Goal: Find specific page/section: Find specific page/section

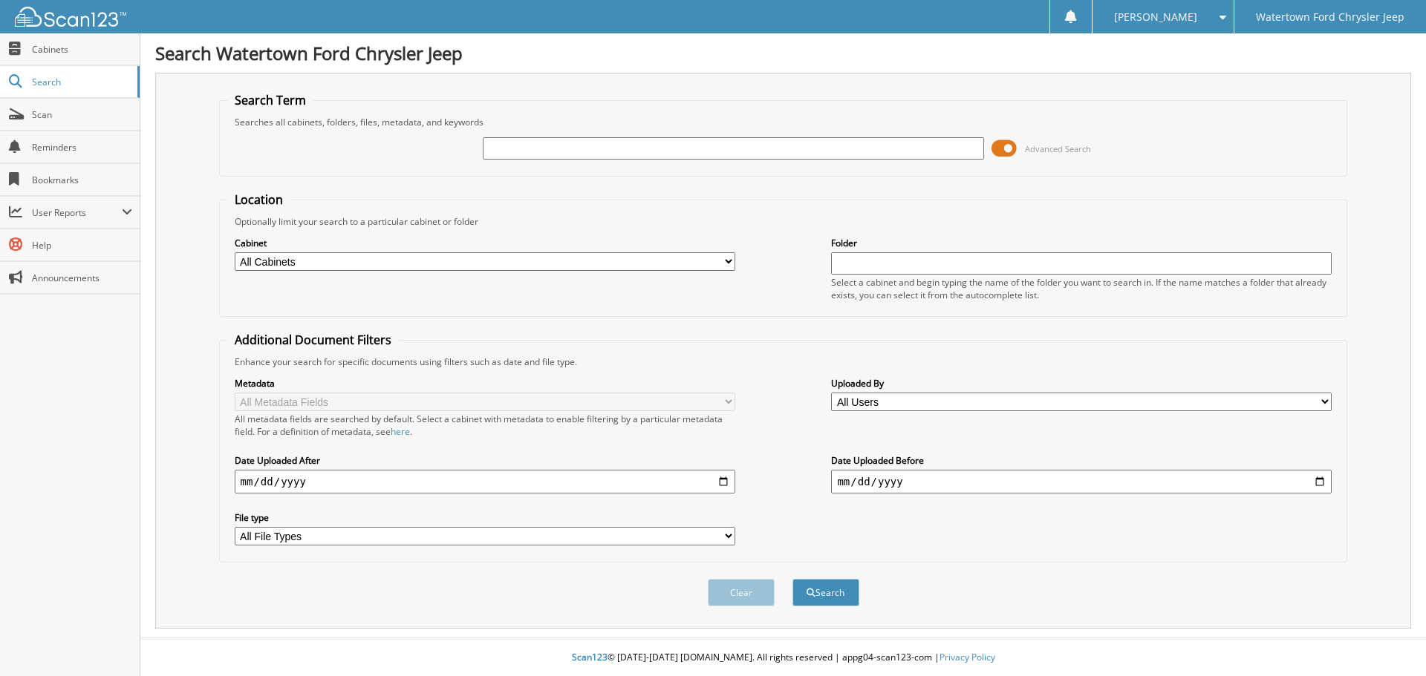
click at [1003, 144] on span at bounding box center [1003, 148] width 25 height 22
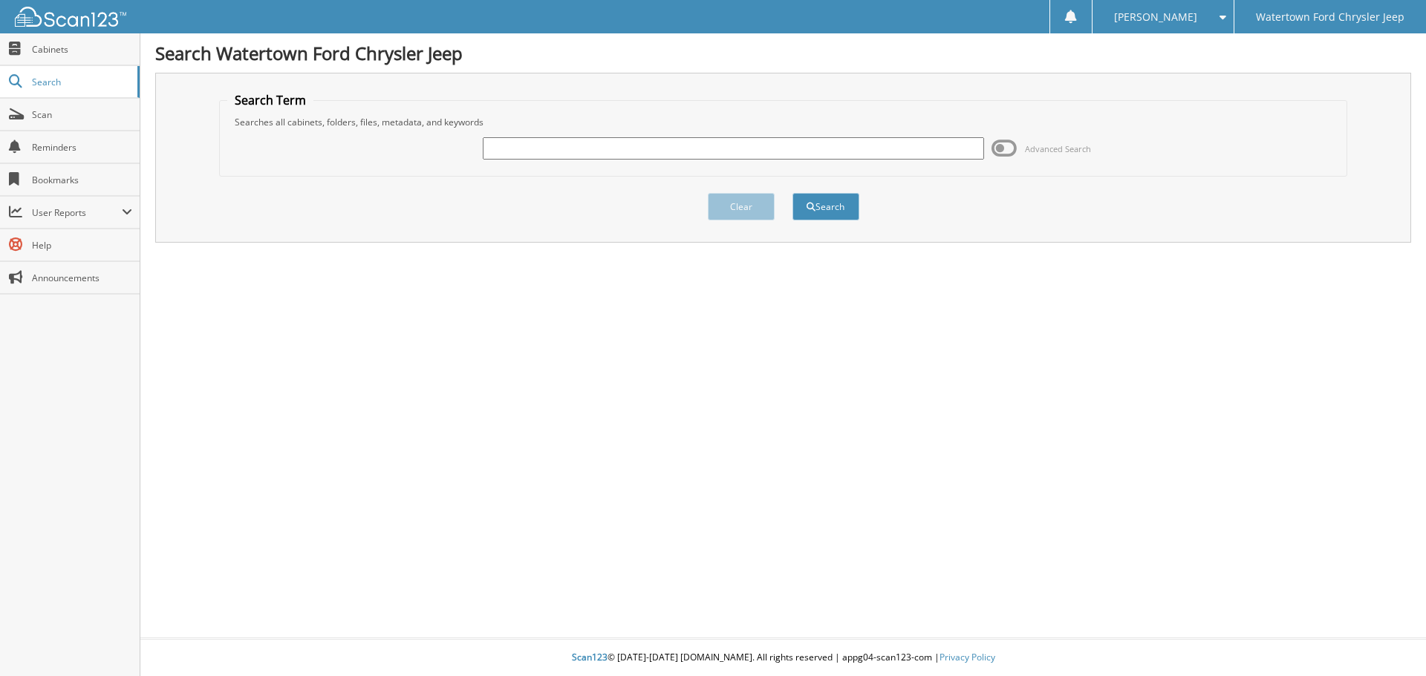
click at [830, 156] on input "text" at bounding box center [733, 148] width 500 height 22
type input "104541"
click at [792, 193] on button "Search" at bounding box center [825, 206] width 67 height 27
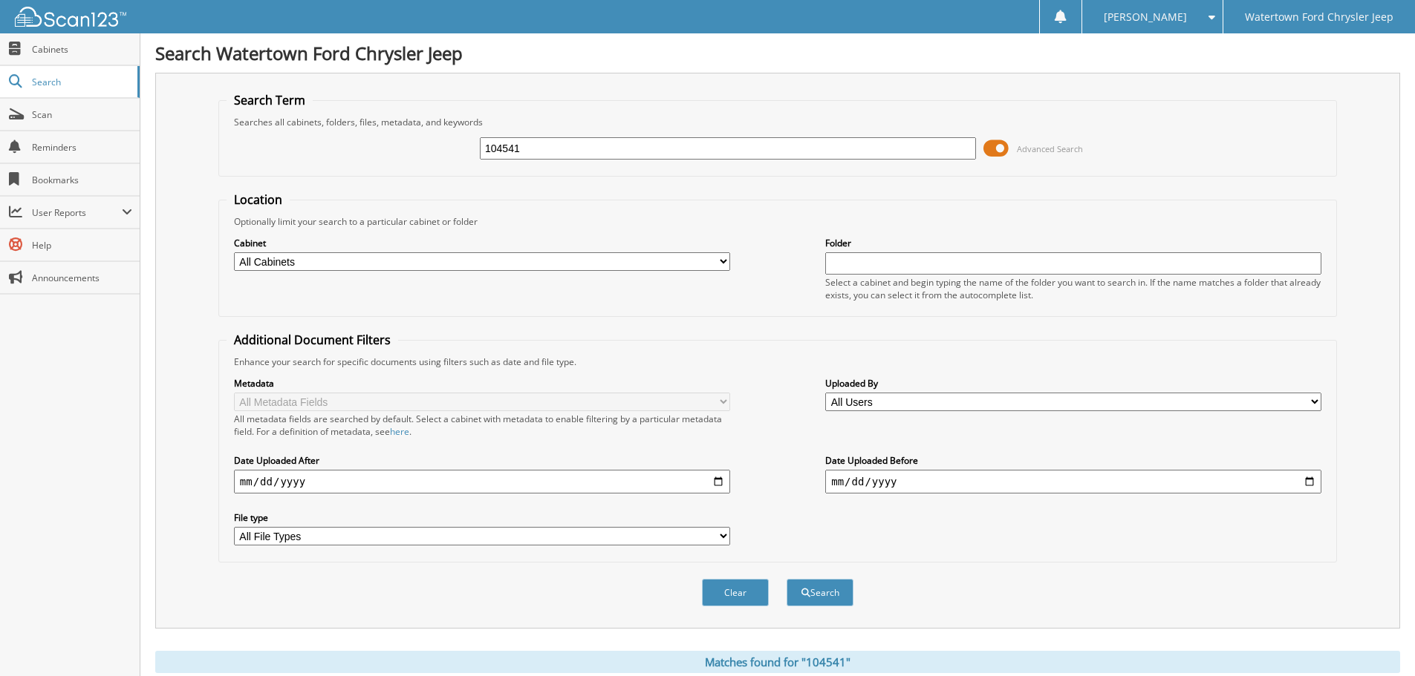
click at [1003, 148] on span at bounding box center [995, 148] width 25 height 22
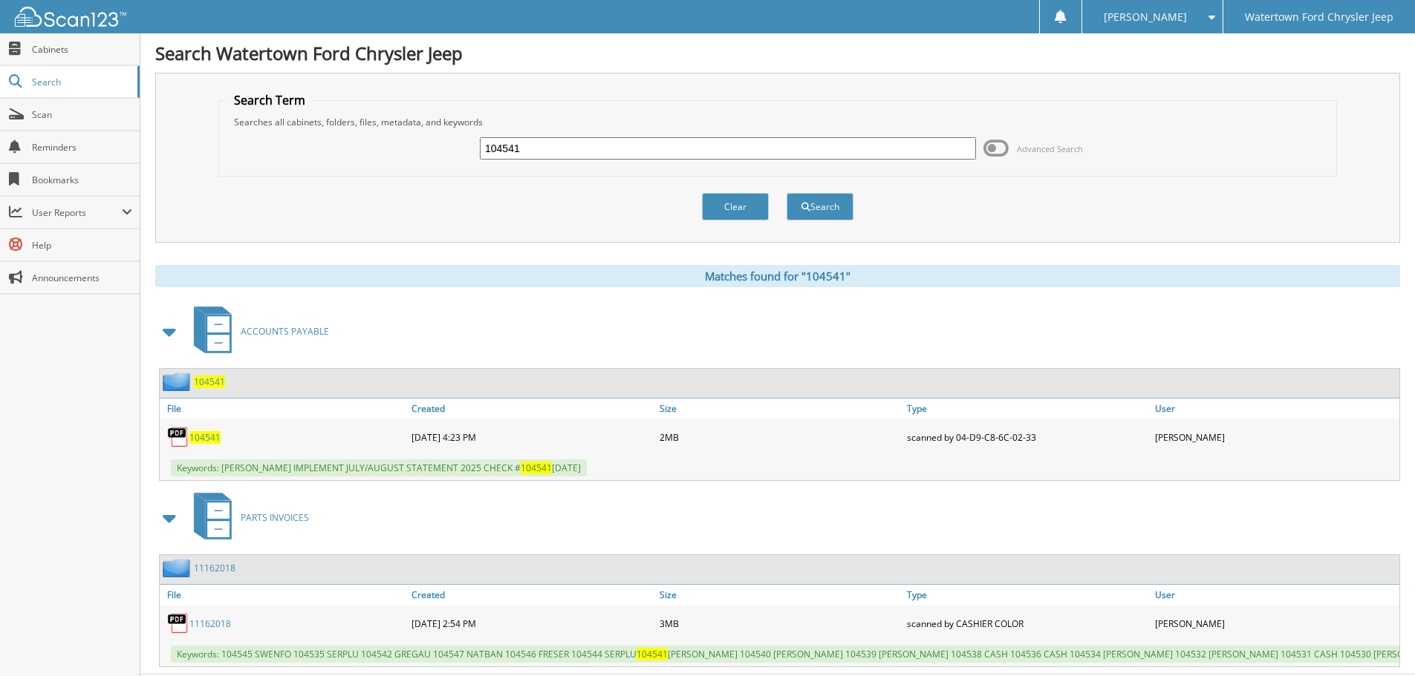
click at [211, 437] on span "104541" at bounding box center [204, 437] width 31 height 13
drag, startPoint x: 595, startPoint y: 144, endPoint x: 19, endPoint y: 111, distance: 577.1
click at [368, 142] on div "104541 Advanced Search" at bounding box center [777, 148] width 1102 height 40
type input "60989"
click at [786, 193] on button "Search" at bounding box center [819, 206] width 67 height 27
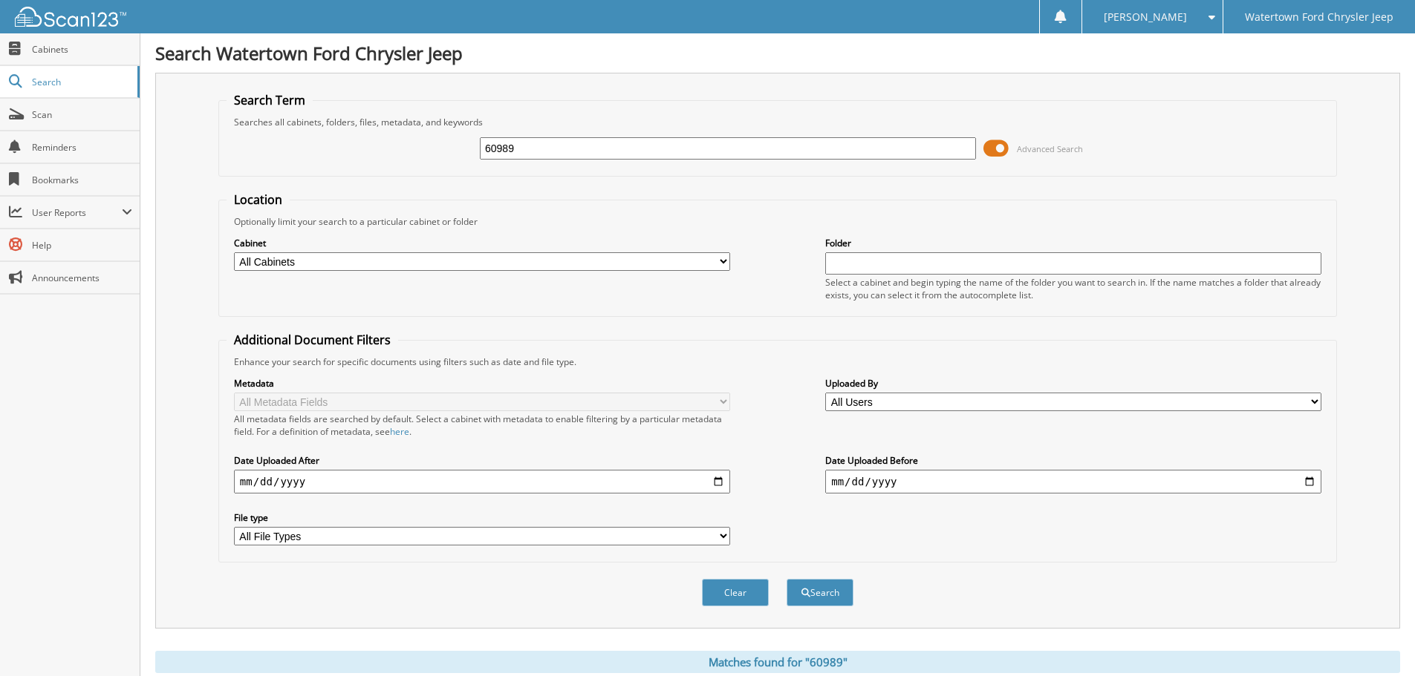
click at [994, 146] on span at bounding box center [995, 148] width 25 height 22
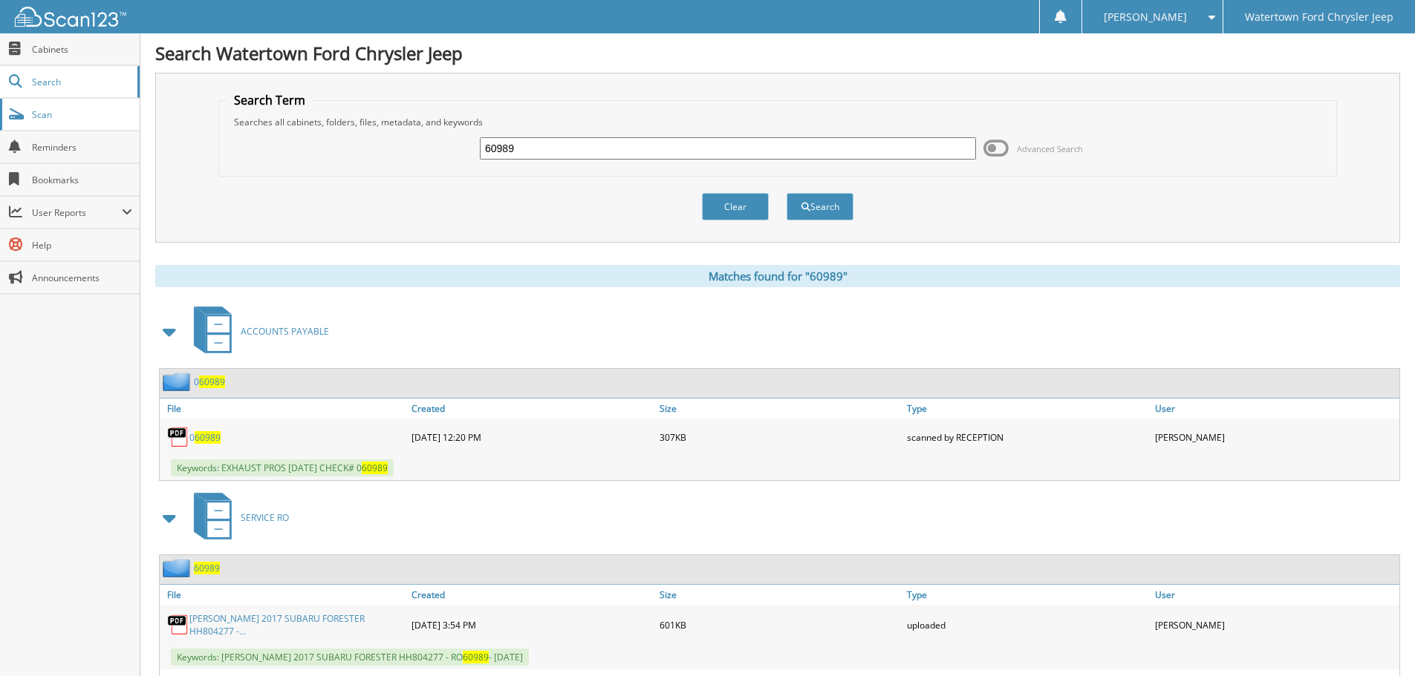
drag, startPoint x: 645, startPoint y: 151, endPoint x: 40, endPoint y: 114, distance: 605.5
click at [40, 114] on body "[PERSON_NAME] Settings Logout Watertown Ford Chrysler Jeep Close Cabinets Searc…" at bounding box center [707, 685] width 1415 height 1371
type input "104408"
click at [786, 193] on button "Search" at bounding box center [819, 206] width 67 height 27
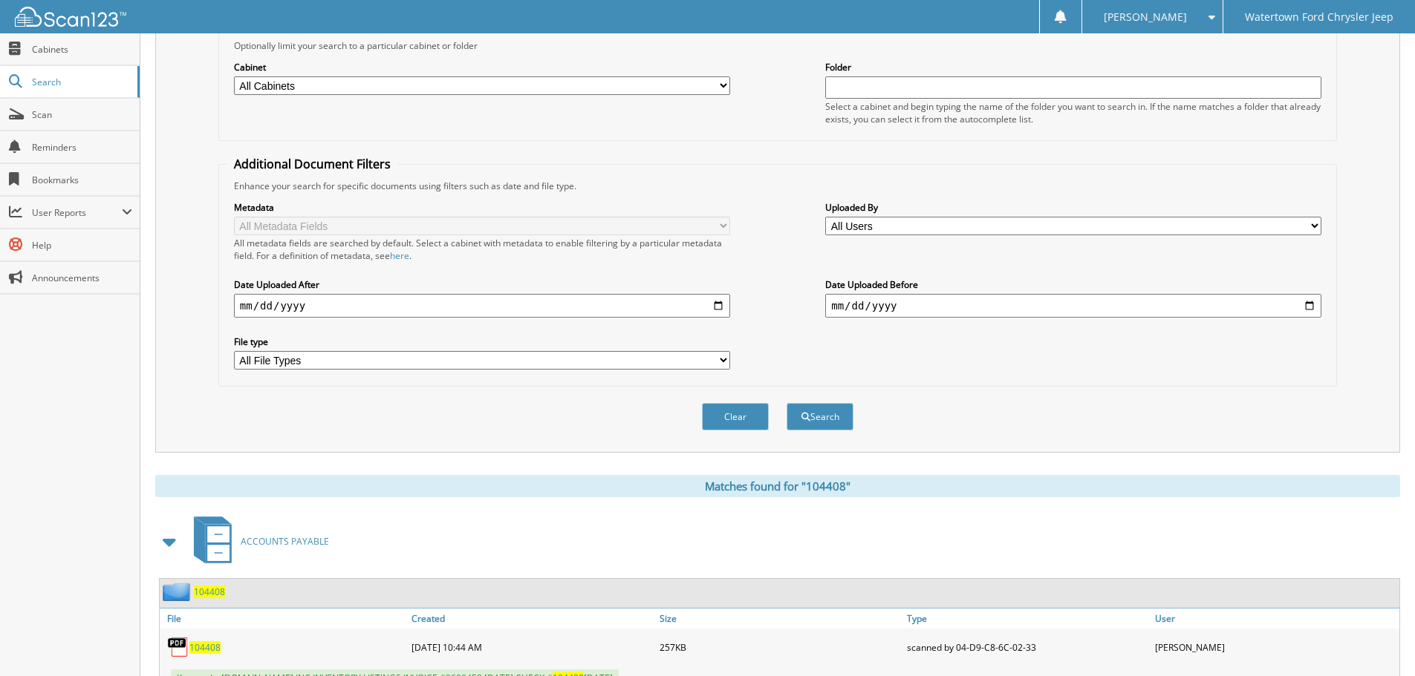
scroll to position [434, 0]
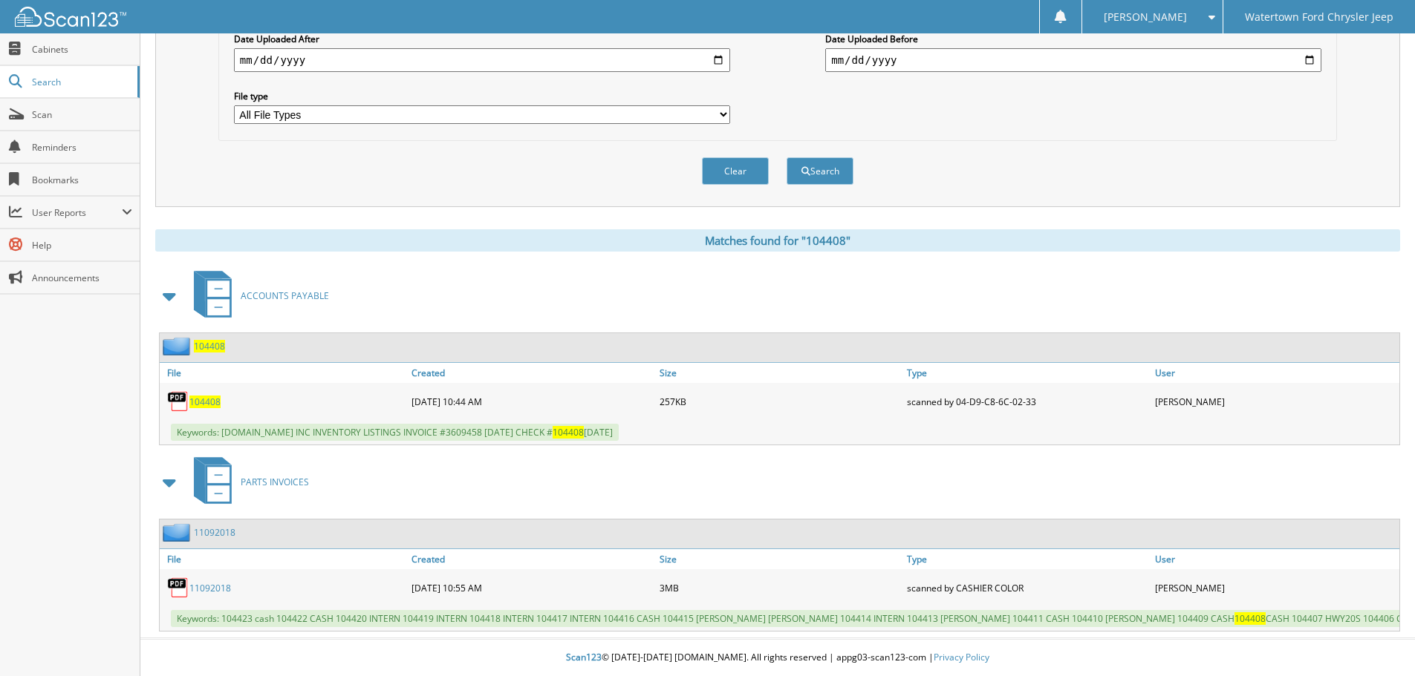
click at [203, 396] on span "104408" at bounding box center [204, 402] width 31 height 13
